Goal: Task Accomplishment & Management: Complete application form

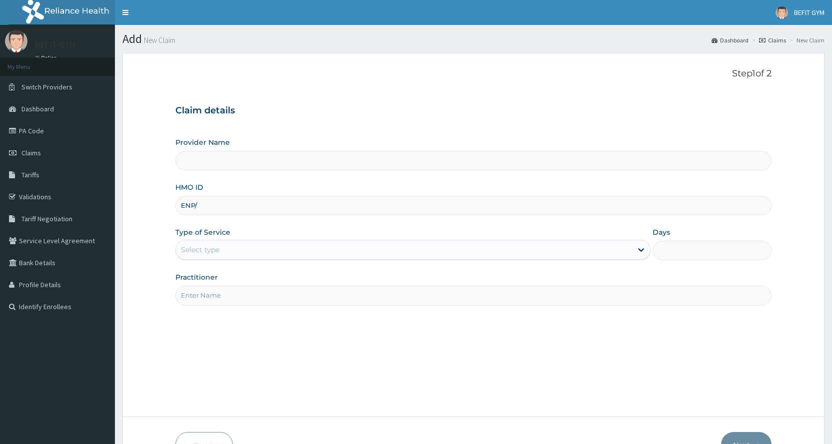
type input "ENP/1"
type input "BEFIT HEALTH AND FITNESS CENTRE"
type input "1"
type input "ENP/11503/A"
click at [306, 295] on input "Practitioner" at bounding box center [473, 295] width 596 height 19
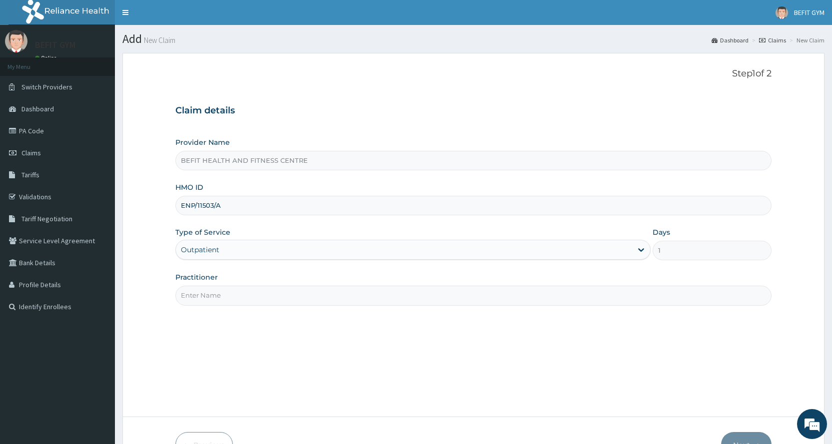
type input "B"
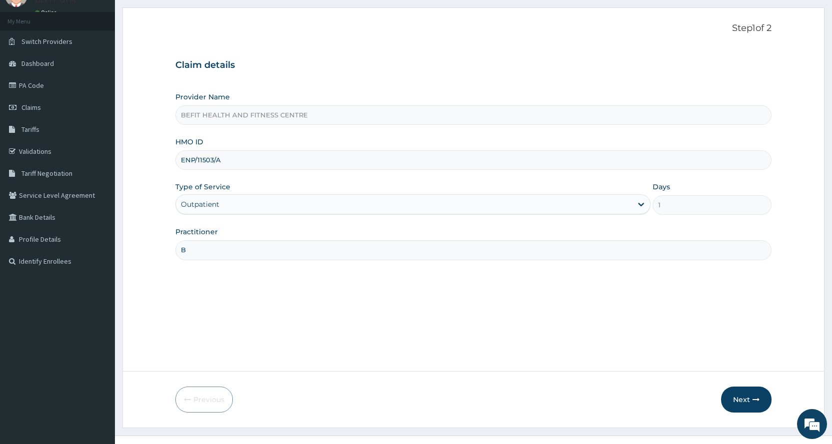
scroll to position [50, 0]
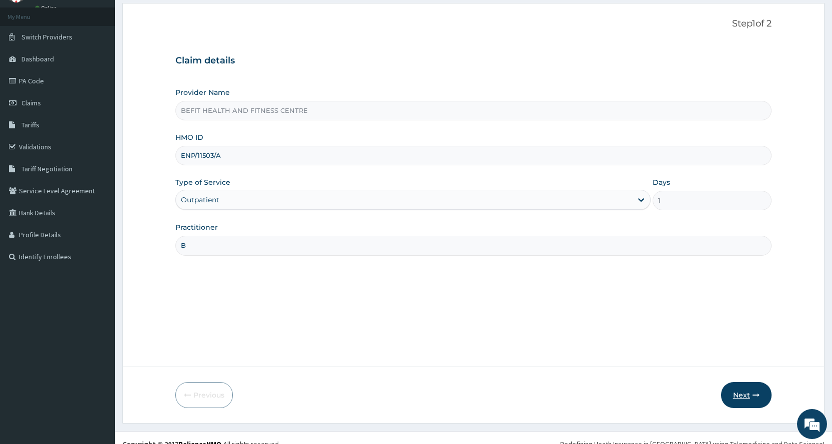
click at [733, 397] on button "Next" at bounding box center [746, 395] width 50 height 26
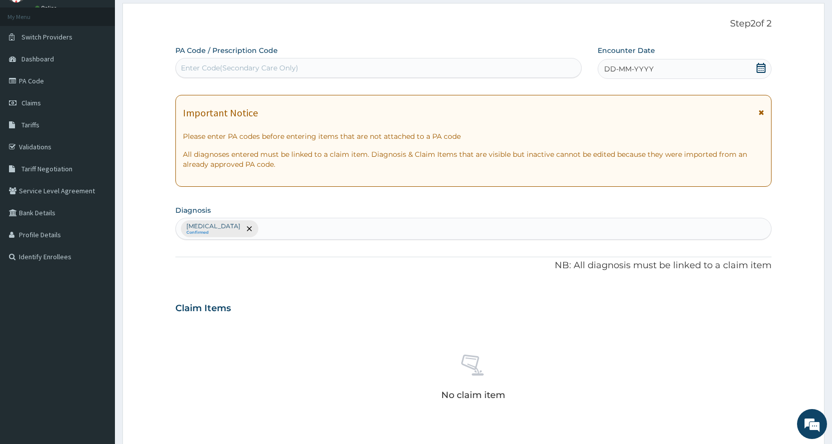
click at [245, 70] on div "Enter Code(Secondary Care Only)" at bounding box center [239, 68] width 117 height 10
type input "PA/B9BB5C"
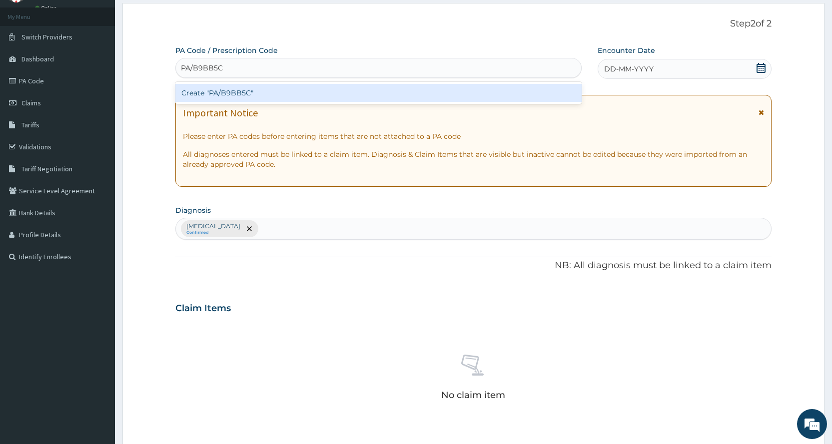
scroll to position [0, 0]
click at [358, 87] on div "Create "PA/B9BB5C"" at bounding box center [378, 93] width 406 height 18
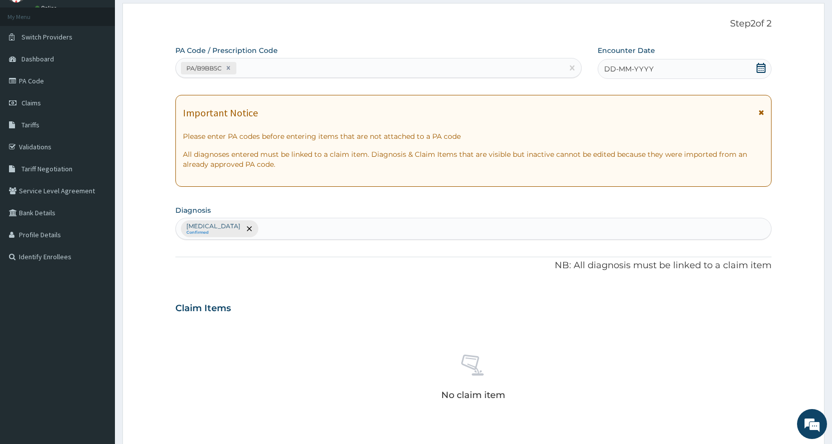
drag, startPoint x: 736, startPoint y: 64, endPoint x: 741, endPoint y: 70, distance: 8.5
click at [741, 70] on div "DD-MM-YYYY" at bounding box center [684, 69] width 174 height 20
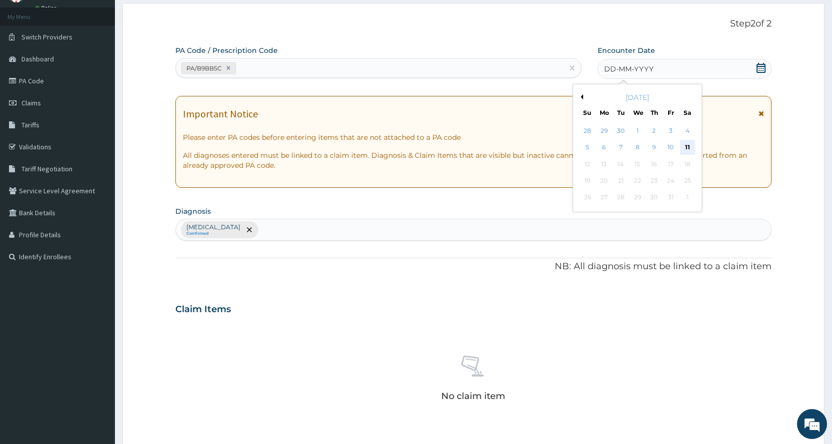
click at [685, 145] on div "11" at bounding box center [686, 147] width 15 height 15
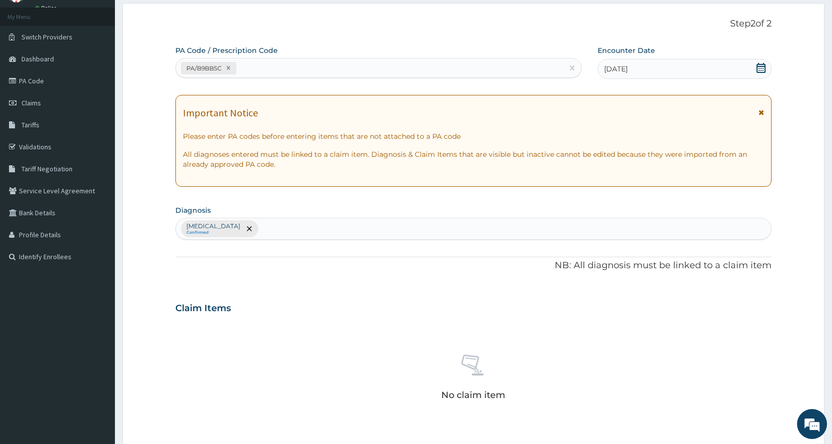
scroll to position [276, 0]
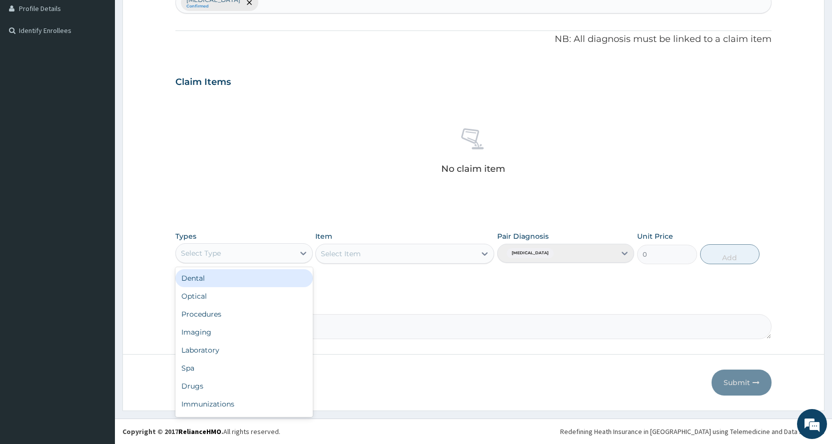
click at [193, 258] on div "Select Type" at bounding box center [201, 253] width 40 height 10
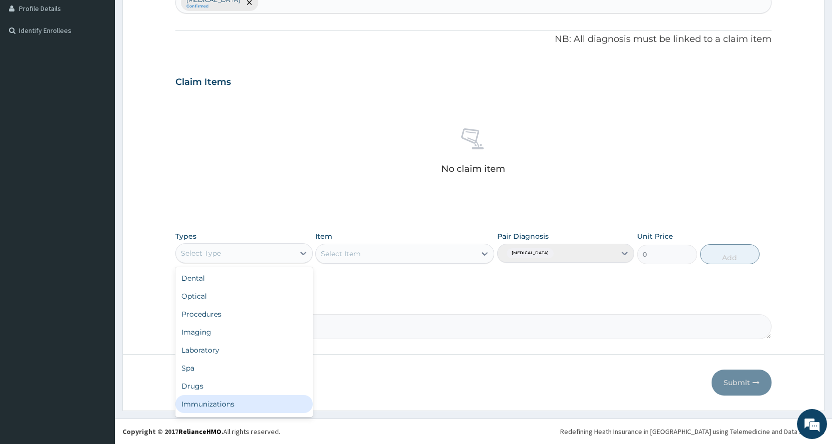
scroll to position [34, 0]
click at [232, 406] on div "Gym" at bounding box center [243, 406] width 137 height 18
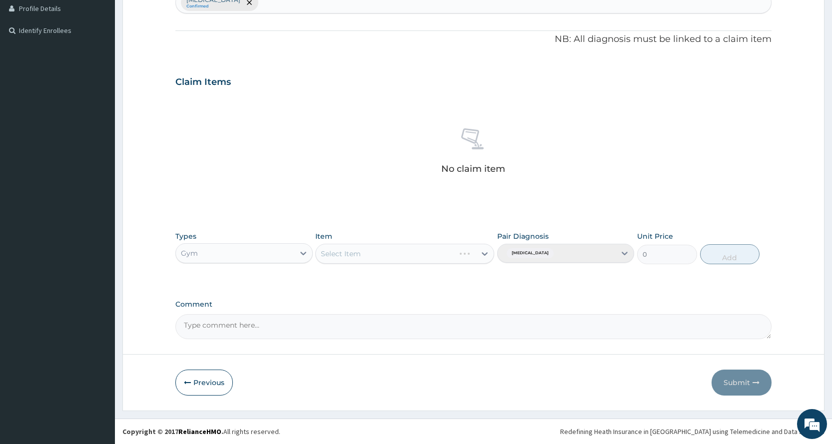
click at [365, 259] on div "Select Item" at bounding box center [404, 254] width 179 height 20
click at [365, 259] on div "Select Item" at bounding box center [396, 254] width 160 height 16
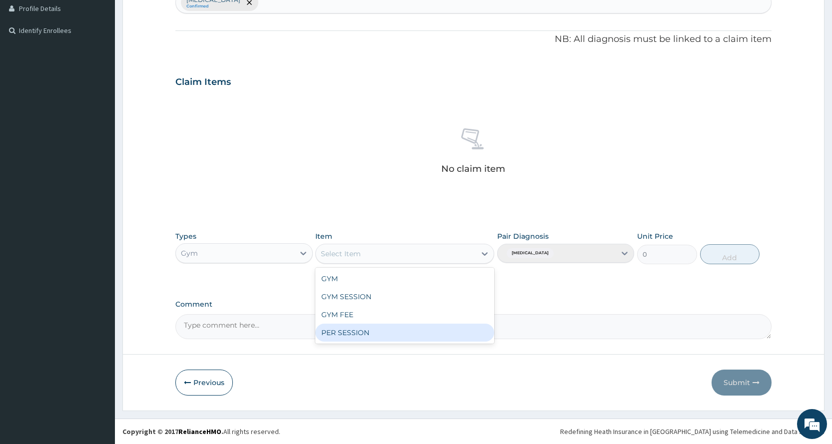
click at [363, 332] on div "PER SESSION" at bounding box center [404, 333] width 179 height 18
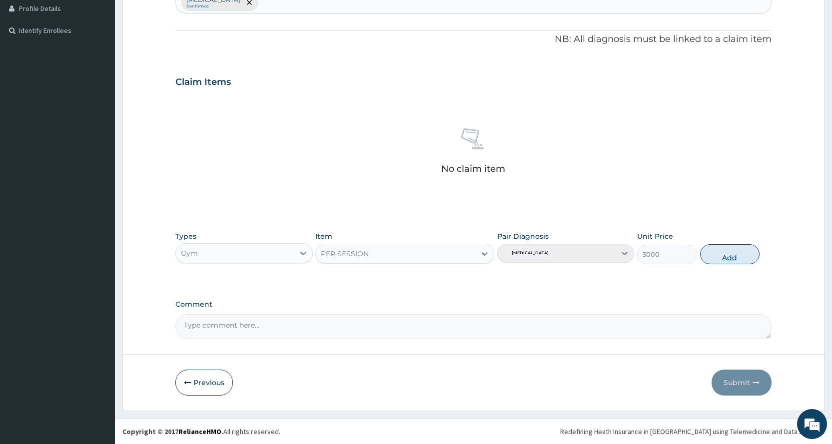
click at [731, 257] on button "Add" at bounding box center [729, 254] width 59 height 20
type input "0"
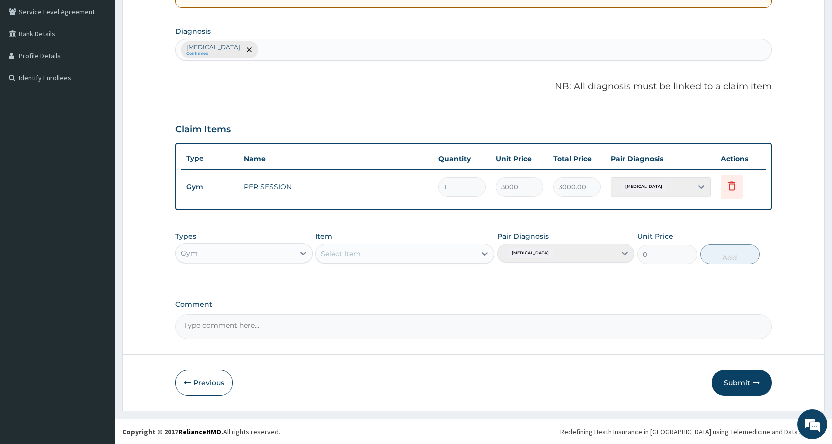
click at [732, 382] on button "Submit" at bounding box center [741, 383] width 60 height 26
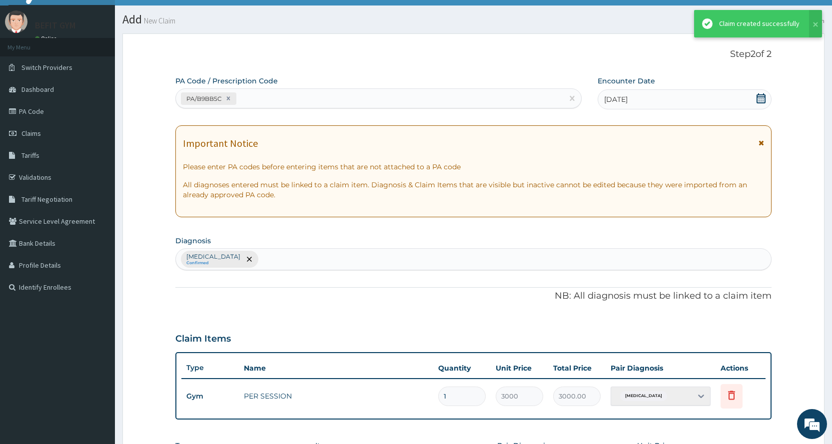
scroll to position [229, 0]
